Goal: Check status: Check status

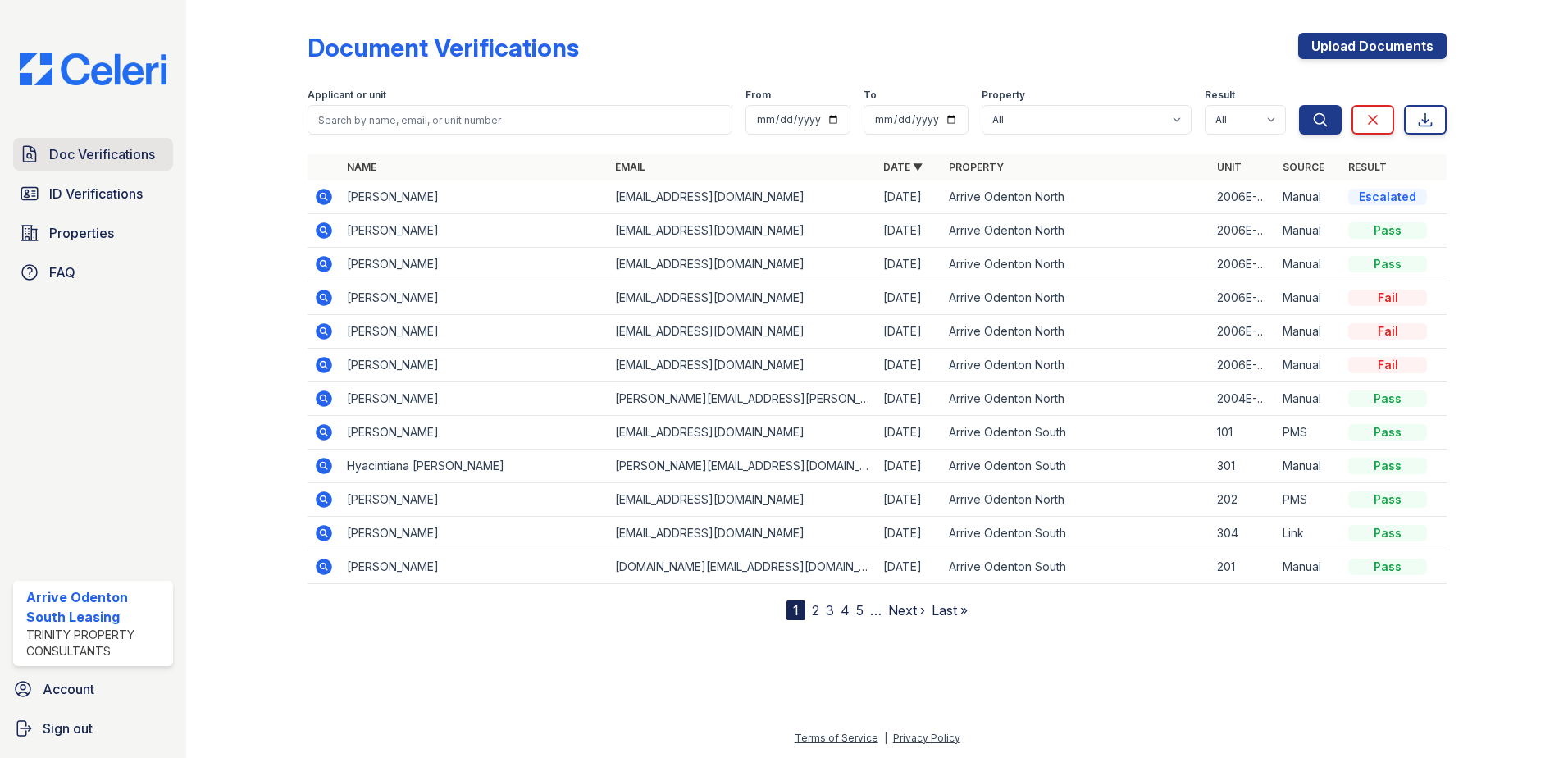
click at [143, 152] on span "Doc Verifications" at bounding box center [101, 154] width 105 height 20
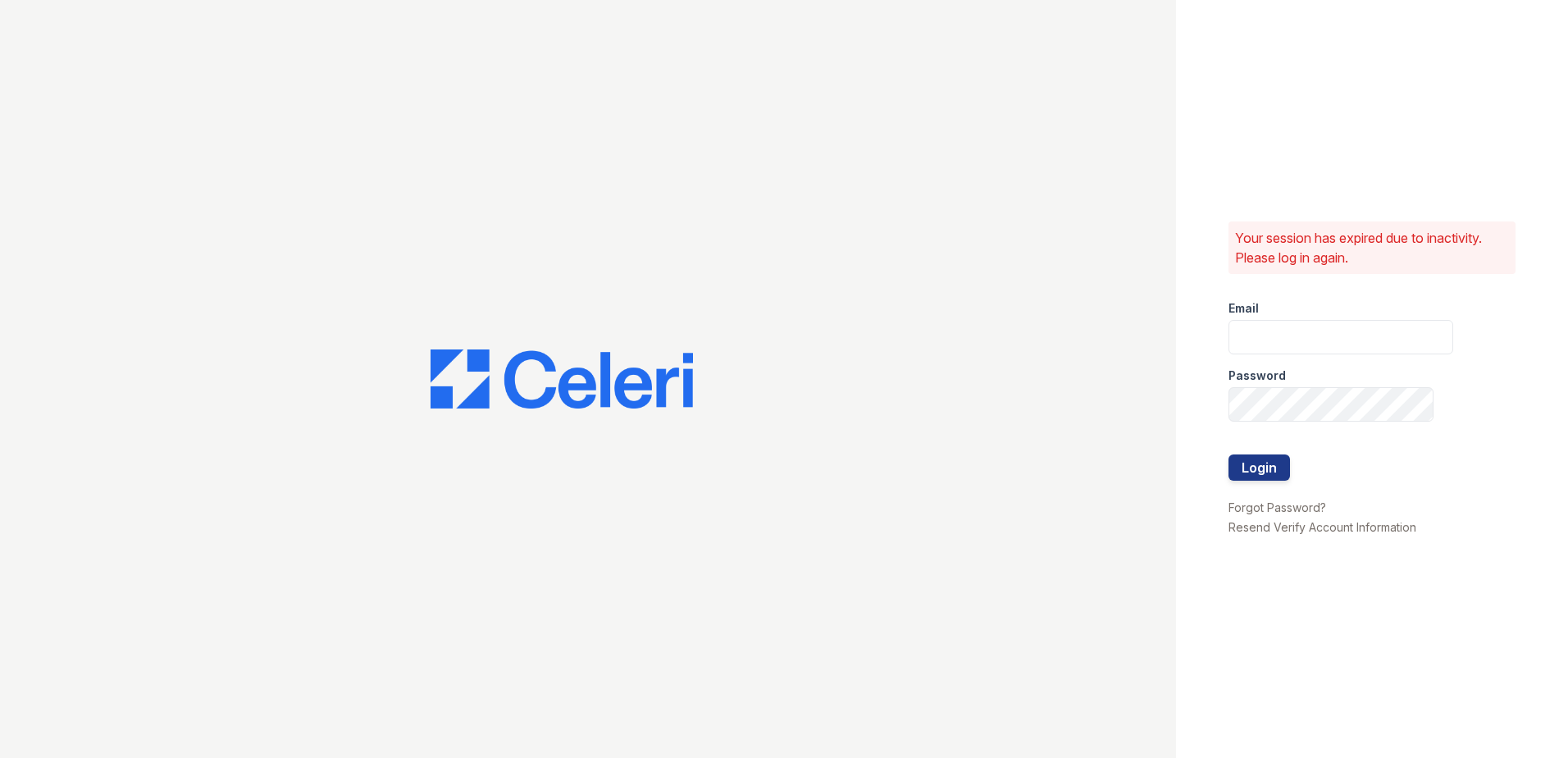
type input "[EMAIL_ADDRESS][DOMAIN_NAME]"
click at [1263, 460] on button "Login" at bounding box center [1259, 467] width 61 height 26
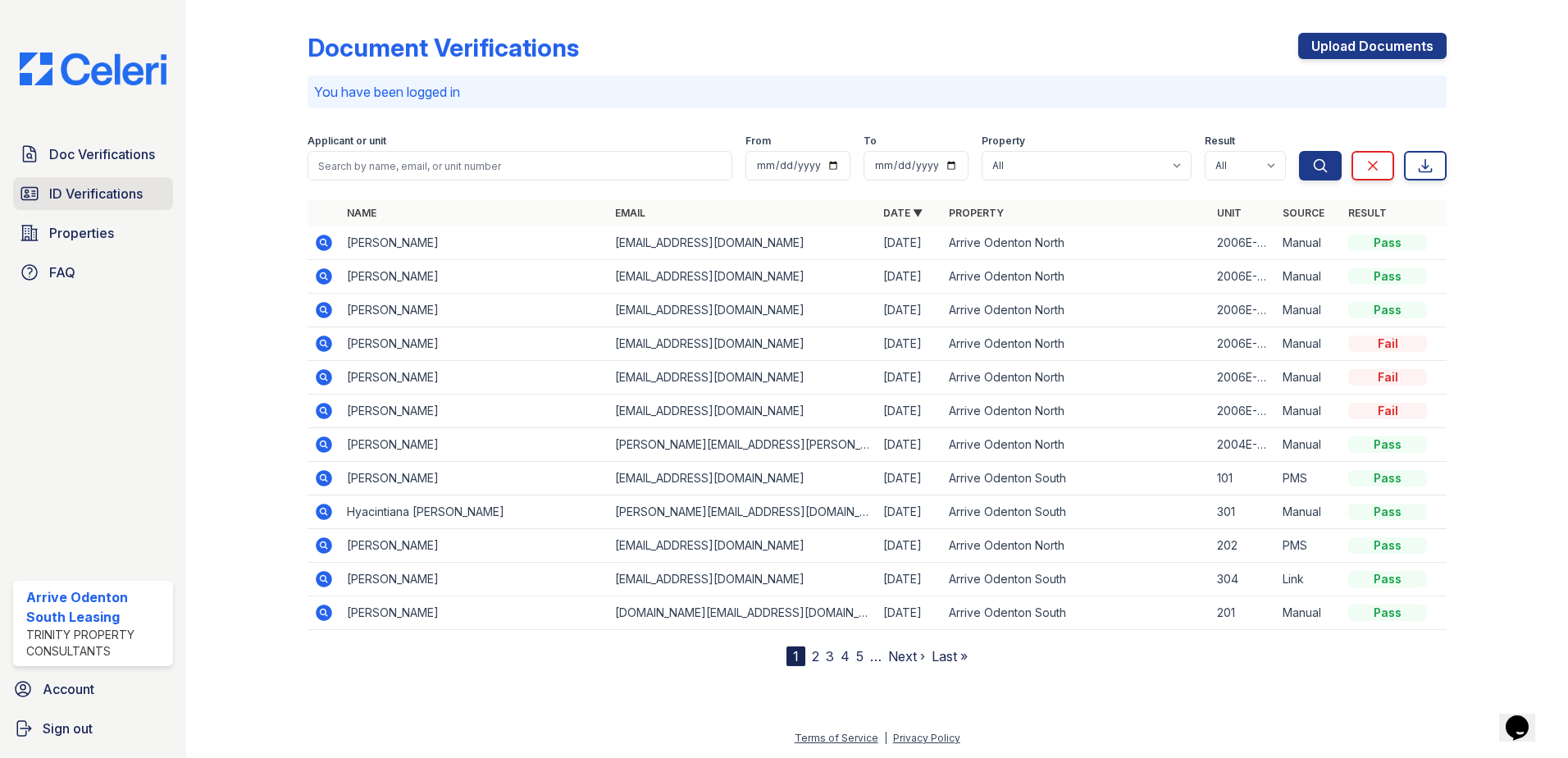
click at [94, 187] on span "ID Verifications" at bounding box center [96, 193] width 94 height 20
